Goal: Task Accomplishment & Management: Complete application form

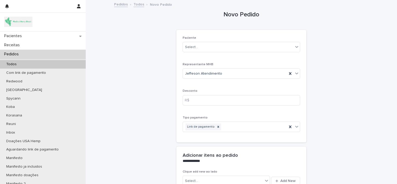
click at [39, 55] on div "Pedidos" at bounding box center [43, 54] width 86 height 9
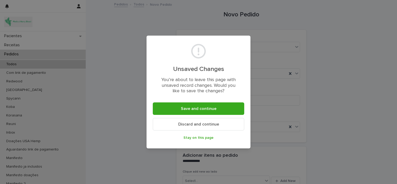
click at [196, 128] on button "Discard and continue" at bounding box center [198, 124] width 91 height 12
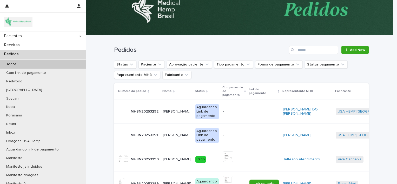
scroll to position [16, 0]
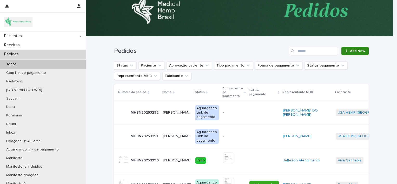
click at [346, 52] on div at bounding box center [346, 51] width 5 height 4
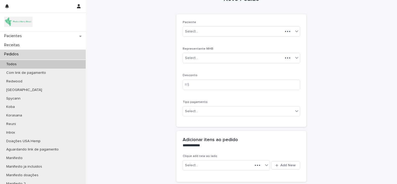
scroll to position [16, 0]
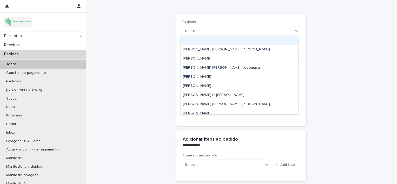
click at [265, 27] on div "Select..." at bounding box center [238, 31] width 110 height 9
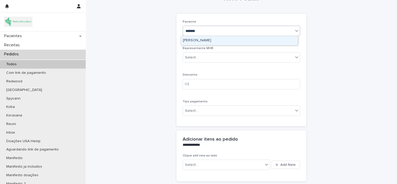
type input "********"
click at [249, 39] on div "[PERSON_NAME]" at bounding box center [239, 40] width 117 height 9
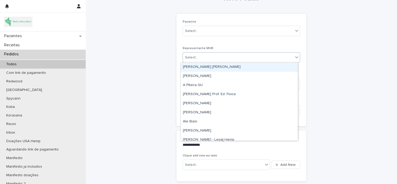
click at [242, 56] on div "Select..." at bounding box center [238, 57] width 110 height 9
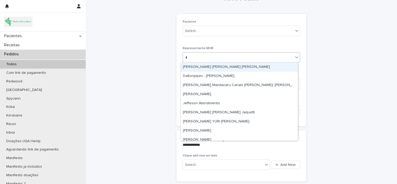
type input "**"
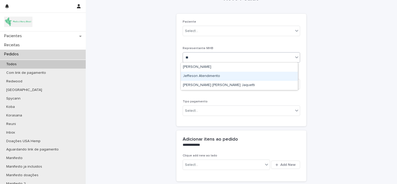
click at [228, 75] on div "Jeffeson Atendimento" at bounding box center [239, 76] width 117 height 9
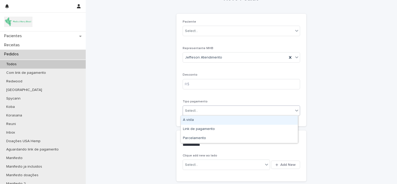
click at [217, 110] on div "Select..." at bounding box center [238, 110] width 110 height 9
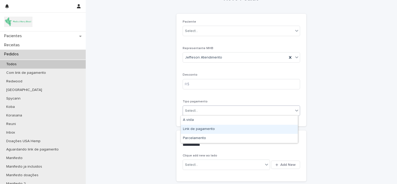
click at [212, 128] on div "Link de pagamento" at bounding box center [239, 129] width 117 height 9
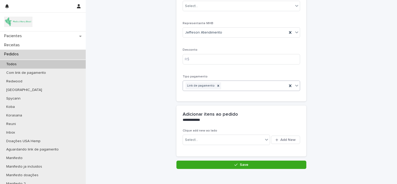
scroll to position [66, 0]
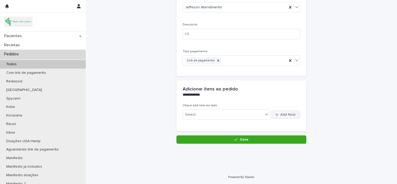
click at [281, 116] on button "Add New" at bounding box center [285, 114] width 29 height 8
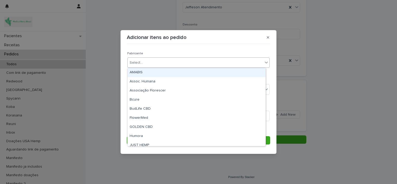
click at [191, 65] on div "Select..." at bounding box center [194, 62] width 135 height 9
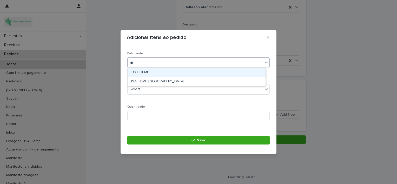
type input "***"
click at [178, 76] on div "USA HEMP [GEOGRAPHIC_DATA]" at bounding box center [196, 72] width 138 height 9
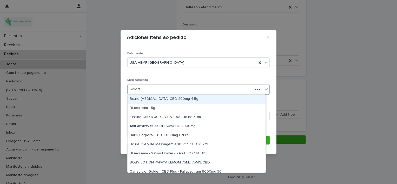
click at [175, 91] on div "Select..." at bounding box center [189, 89] width 125 height 9
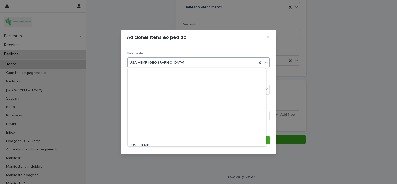
click at [174, 60] on div "USA HEMP [GEOGRAPHIC_DATA]" at bounding box center [191, 62] width 129 height 9
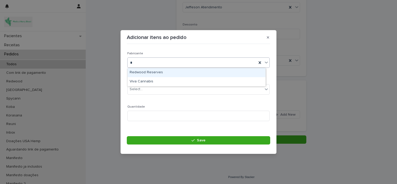
scroll to position [0, 0]
type input "**"
click at [174, 73] on div "Viva Cannabis" at bounding box center [196, 72] width 138 height 9
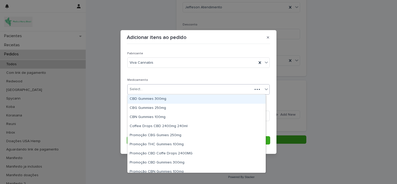
click at [172, 90] on div "Select..." at bounding box center [189, 89] width 125 height 9
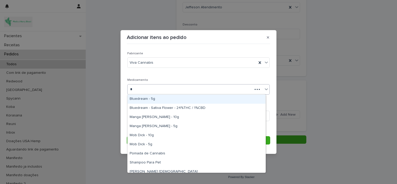
type input "**"
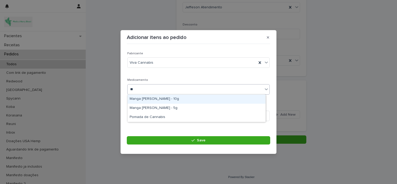
click at [164, 98] on div "Manga [PERSON_NAME] - 10g" at bounding box center [196, 98] width 138 height 9
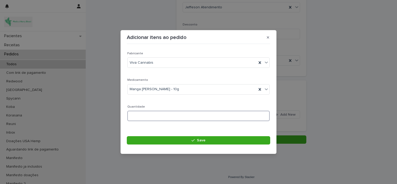
click at [158, 114] on input at bounding box center [198, 116] width 142 height 10
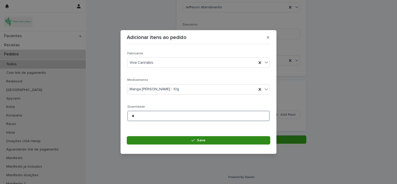
type input "*"
click at [163, 140] on button "Save" at bounding box center [198, 140] width 143 height 8
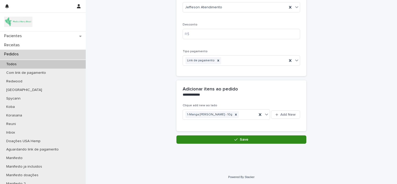
click at [216, 137] on button "Save" at bounding box center [241, 139] width 130 height 8
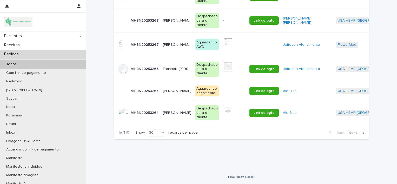
scroll to position [672, 0]
click at [352, 132] on span "Next" at bounding box center [353, 133] width 11 height 4
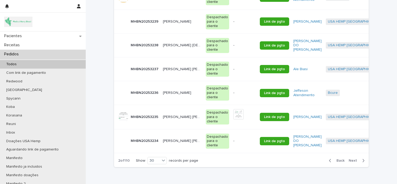
scroll to position [576, 0]
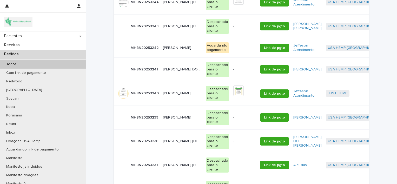
click at [172, 98] on div "[PERSON_NAME] [PERSON_NAME] [PERSON_NAME]" at bounding box center [182, 93] width 39 height 9
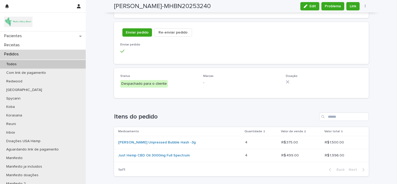
scroll to position [599, 0]
